Goal: Task Accomplishment & Management: Manage account settings

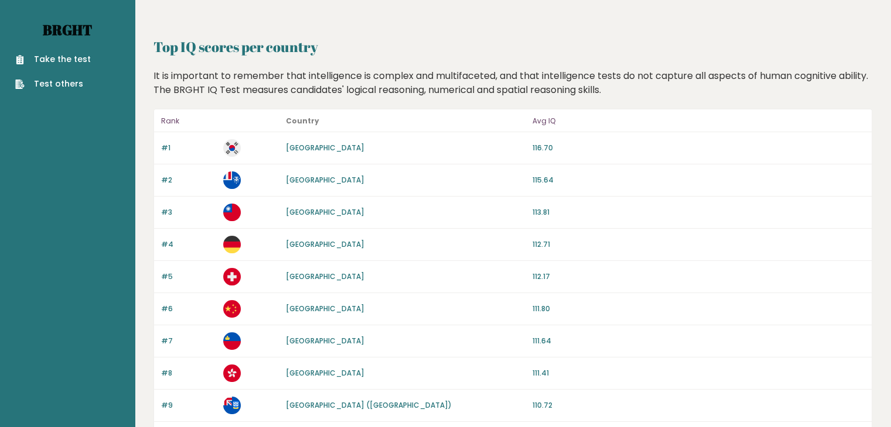
click at [43, 30] on link "Brght" at bounding box center [67, 29] width 49 height 19
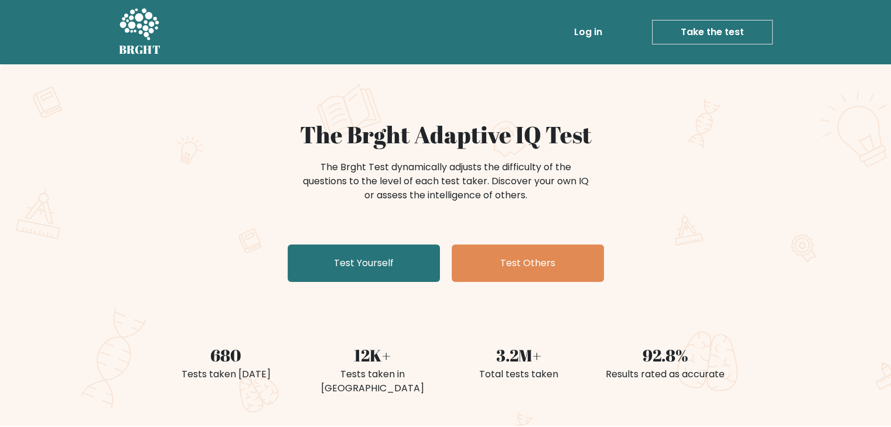
click at [591, 32] on link "Log in" at bounding box center [587, 31] width 37 height 23
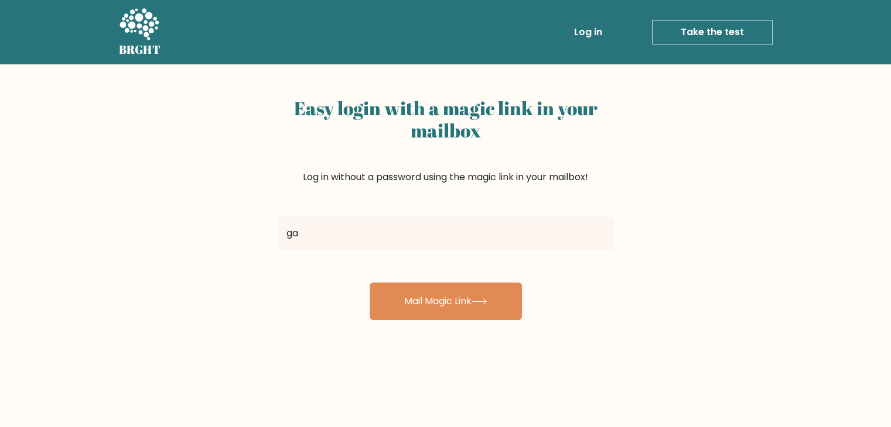
type input "[EMAIL_ADDRESS][DOMAIN_NAME]"
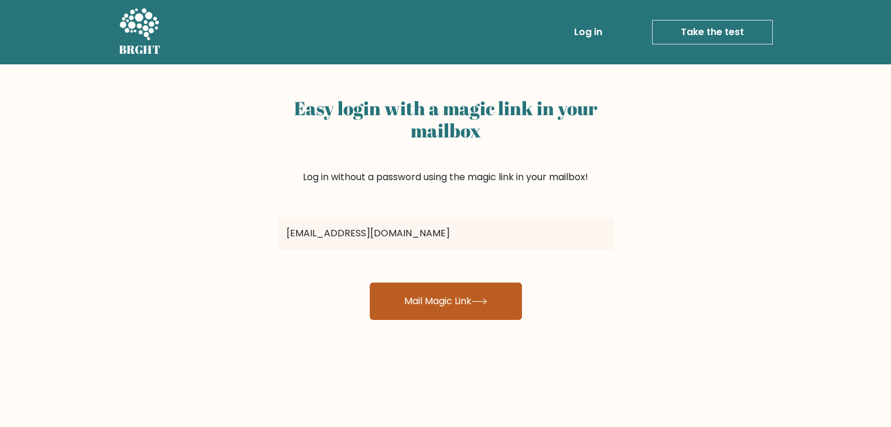
click at [433, 300] on button "Mail Magic Link" at bounding box center [445, 301] width 152 height 37
